Goal: Find specific page/section

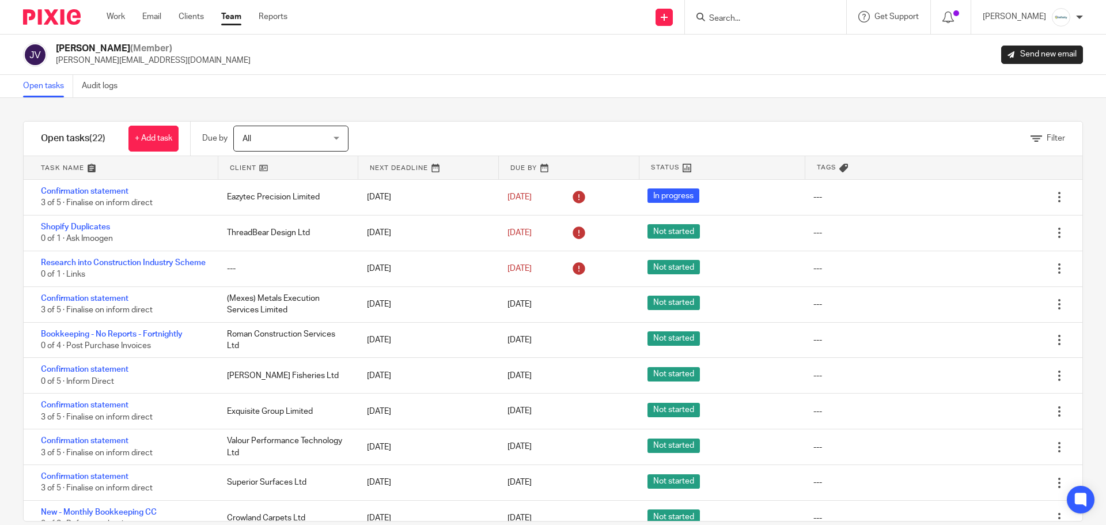
scroll to position [455, 0]
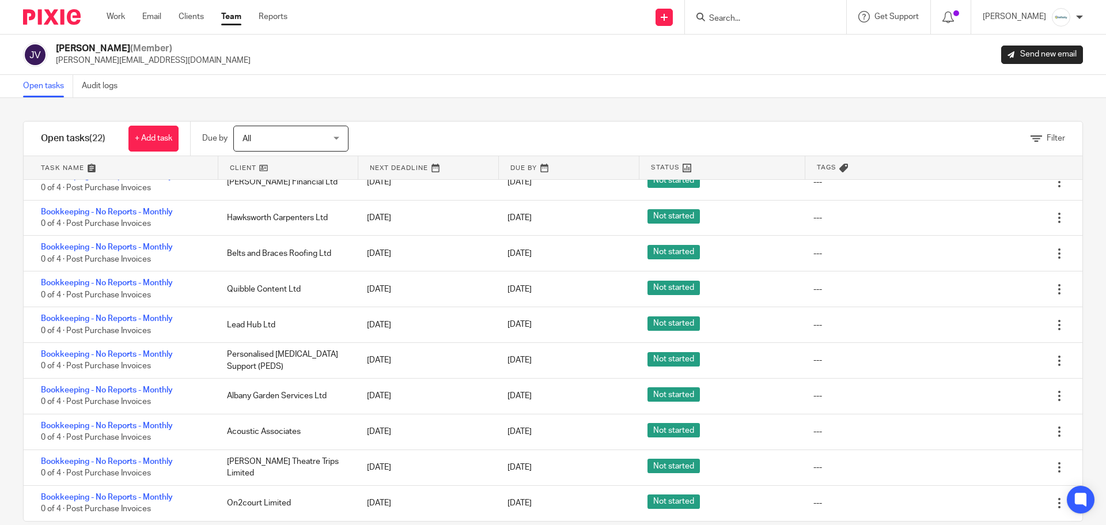
click at [118, 15] on link "Work" at bounding box center [116, 17] width 18 height 12
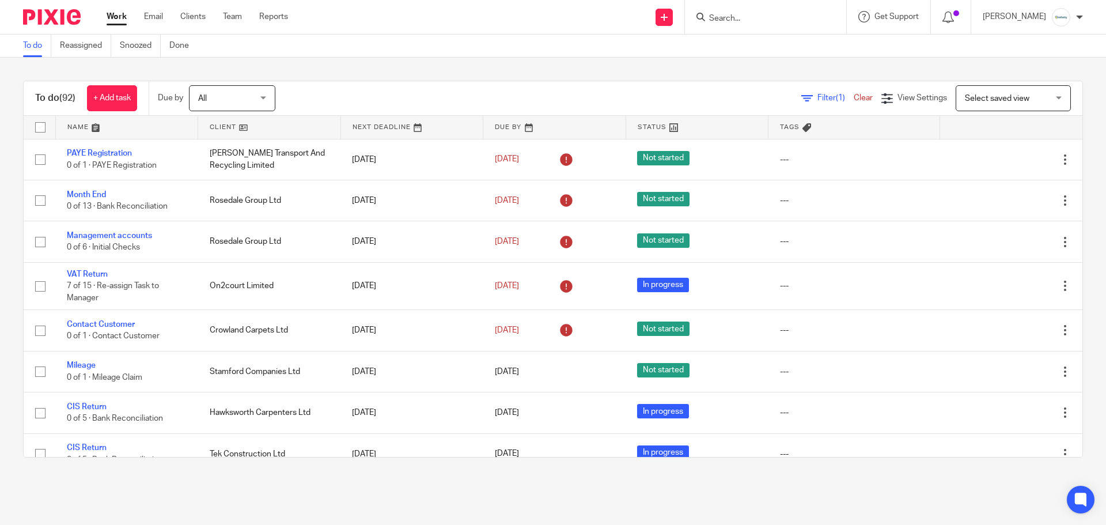
click at [767, 23] on input "Search" at bounding box center [760, 19] width 104 height 10
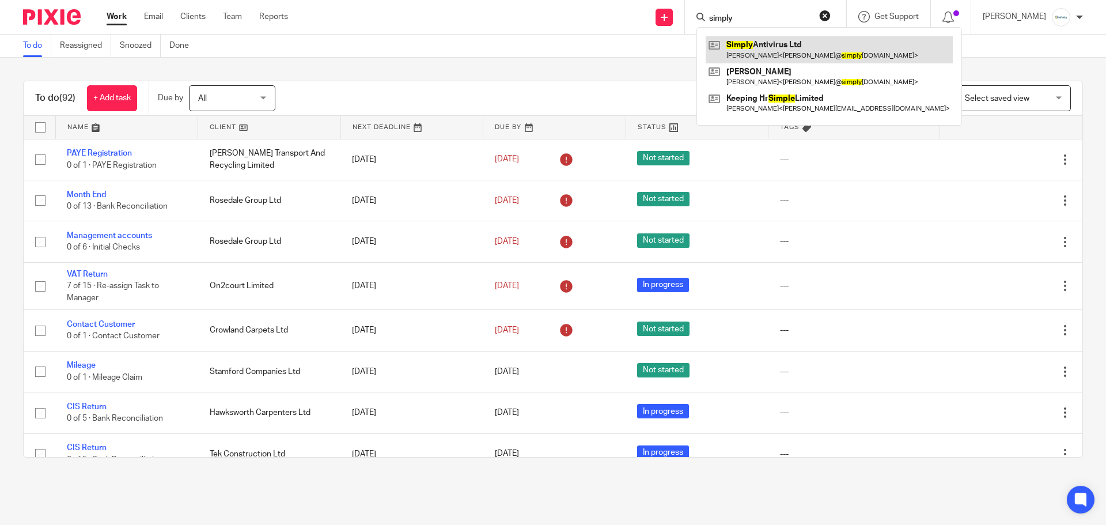
type input "simply"
click at [777, 52] on link at bounding box center [829, 49] width 247 height 27
